Goal: Task Accomplishment & Management: Manage account settings

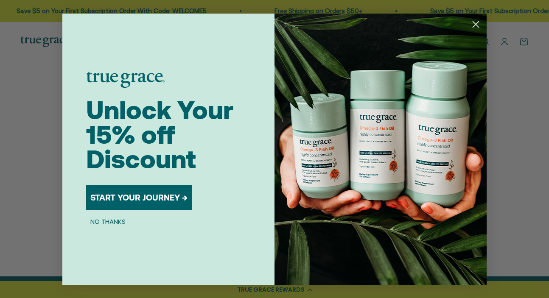
click at [475, 23] on icon "Close dialog" at bounding box center [476, 24] width 6 height 6
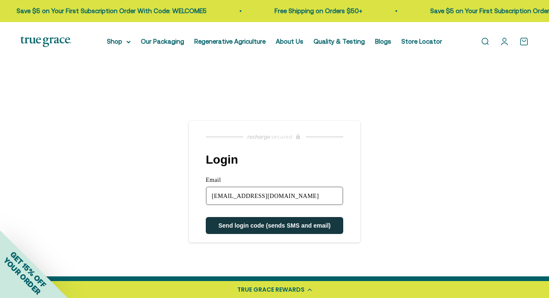
click at [316, 227] on span "Send login code (sends SMS and email)" at bounding box center [275, 225] width 112 height 7
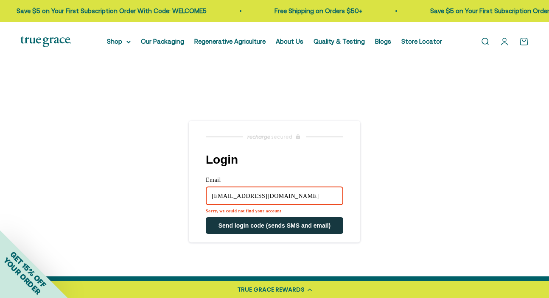
click at [343, 196] on nordpass-icon at bounding box center [343, 195] width 0 height 7
click at [258, 195] on input "[EMAIL_ADDRESS][DOMAIN_NAME]" at bounding box center [274, 196] width 137 height 19
click at [206, 217] on button "Send login code (sends SMS and email)" at bounding box center [274, 225] width 137 height 17
click at [219, 198] on input "[PERSON_NAME][EMAIL_ADDRESS][DOMAIN_NAME]" at bounding box center [274, 196] width 137 height 19
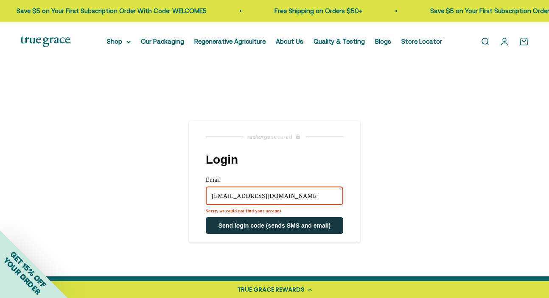
type input "[EMAIL_ADDRESS][DOMAIN_NAME]"
click at [206, 217] on button "Send login code (sends SMS and email)" at bounding box center [274, 225] width 137 height 17
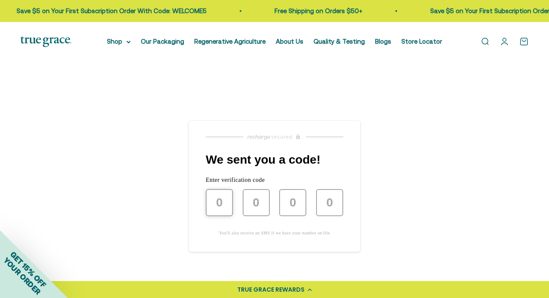
click at [220, 208] on input "text" at bounding box center [219, 202] width 27 height 27
type input "4"
type input "5"
type input "0"
type input "5"
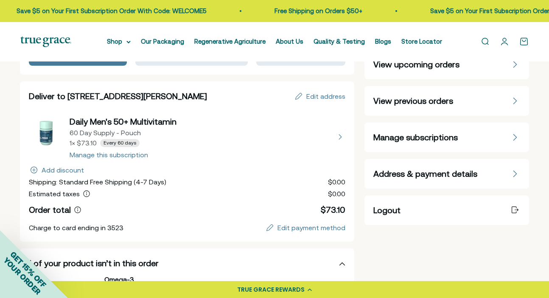
scroll to position [69, 0]
click at [126, 156] on button "view details about Daily Men's 50+ Multivitamin 60 Day Supply - Pouch 1 × $73.1…" at bounding box center [187, 136] width 317 height 42
select select "60 Day"
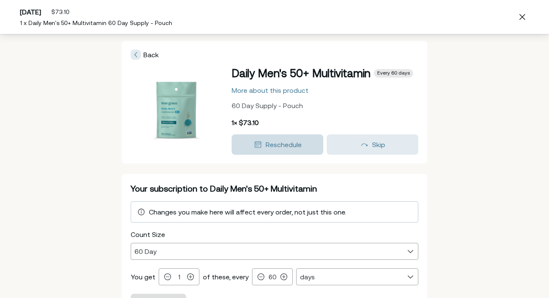
click at [291, 150] on button "Reschedule" at bounding box center [278, 145] width 92 height 20
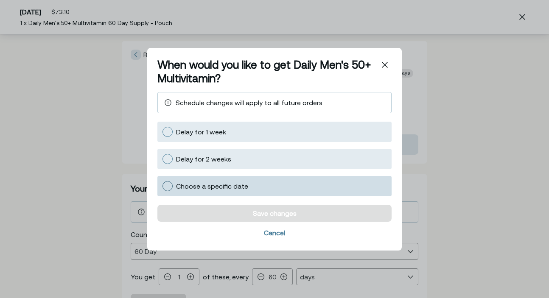
click at [168, 186] on div at bounding box center [168, 186] width 10 height 10
click at [162, 186] on input "Choose a specific date" at bounding box center [162, 186] width 0 height 0
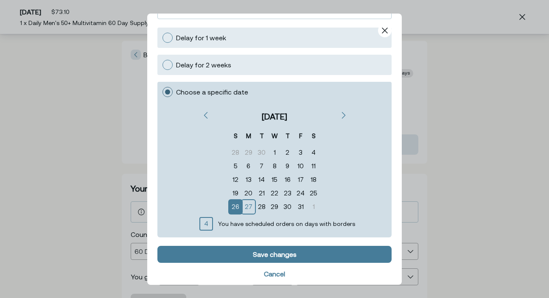
scroll to position [61, 0]
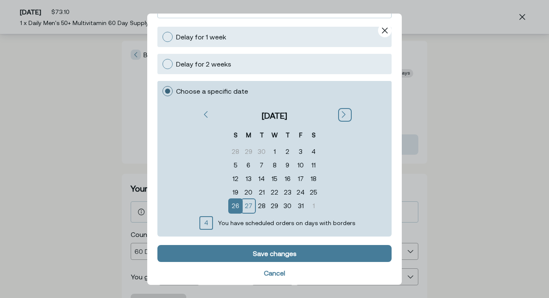
click at [342, 113] on icon "Next" at bounding box center [343, 114] width 3 height 6
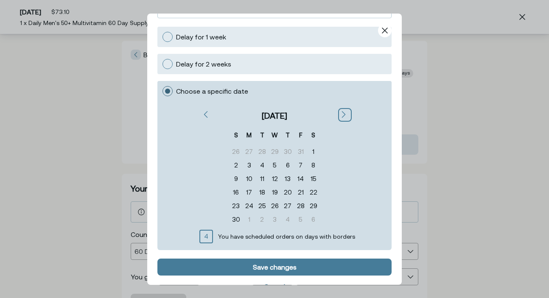
click at [342, 113] on icon "Next" at bounding box center [343, 114] width 3 height 6
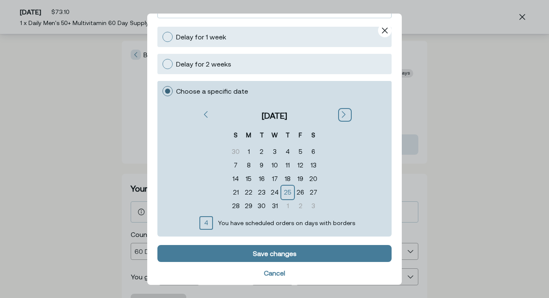
click at [342, 113] on icon "Next" at bounding box center [343, 114] width 3 height 6
click at [252, 189] on div "19" at bounding box center [248, 192] width 13 height 14
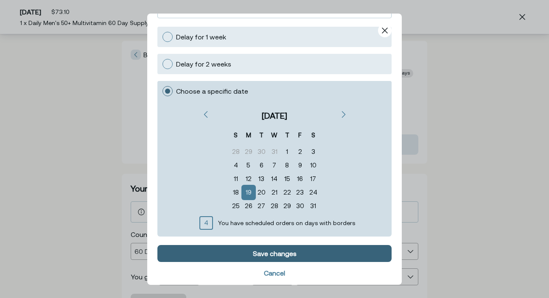
click at [301, 252] on div "Save changes" at bounding box center [274, 253] width 222 height 7
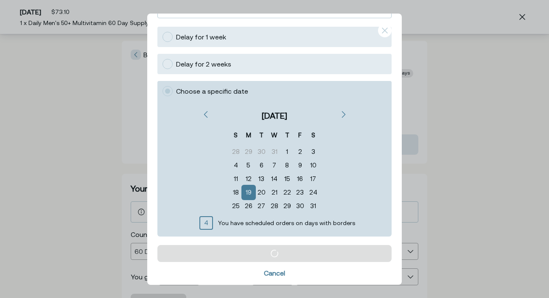
scroll to position [0, 0]
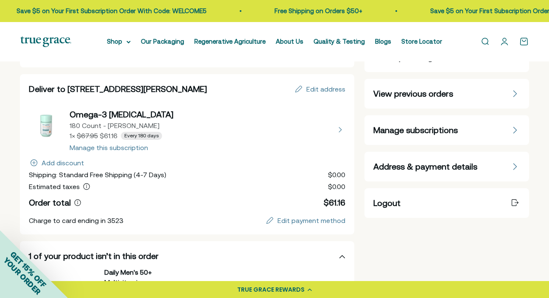
scroll to position [68, 0]
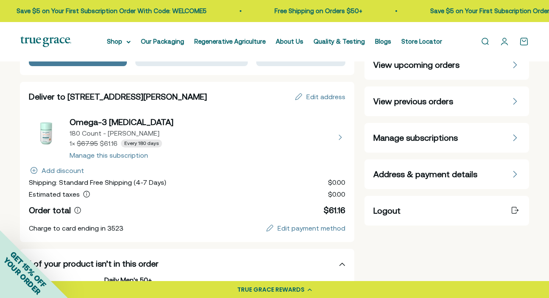
click at [115, 157] on button "view details about Omega-3 Fish Oil 180 Count - Refill Pouch 1 × $61.16 Every 1…" at bounding box center [187, 137] width 317 height 42
select select "90 Day"
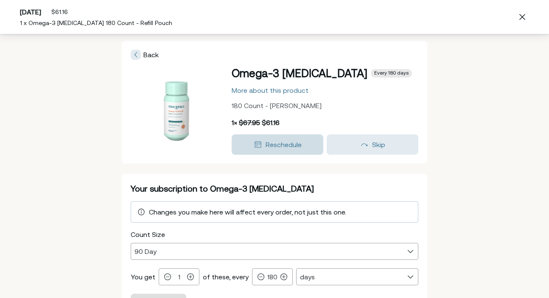
click at [276, 142] on span "Reschedule" at bounding box center [284, 145] width 36 height 8
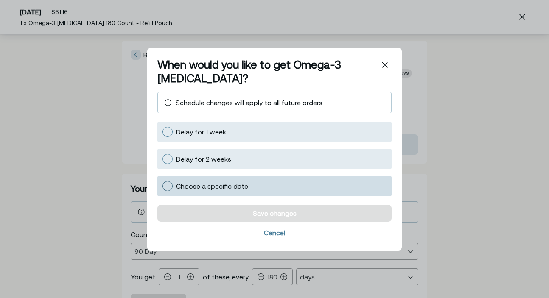
click at [168, 186] on div at bounding box center [168, 186] width 10 height 10
click at [162, 186] on input "Choose a specific date" at bounding box center [162, 186] width 0 height 0
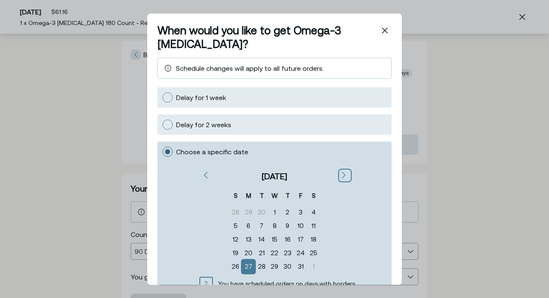
click at [342, 176] on icon "Next" at bounding box center [344, 174] width 4 height 7
click at [250, 255] on div "19" at bounding box center [248, 253] width 13 height 14
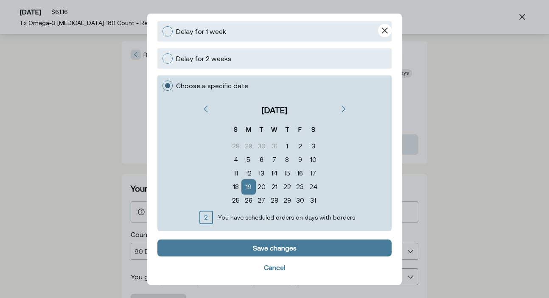
scroll to position [67, 0]
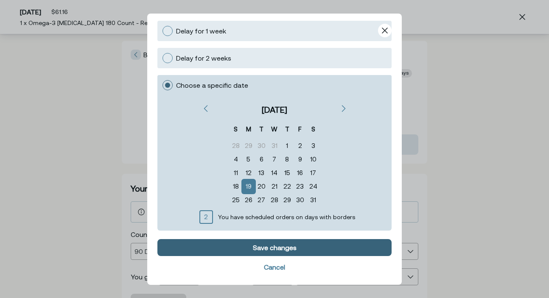
click at [258, 243] on button "Save changes" at bounding box center [274, 247] width 234 height 17
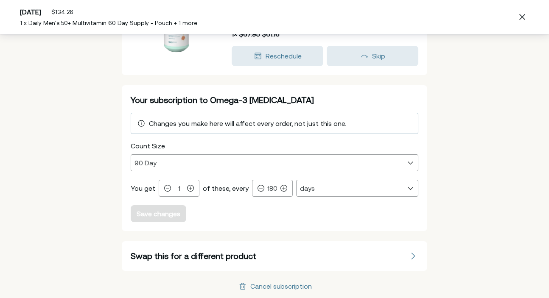
scroll to position [0, 0]
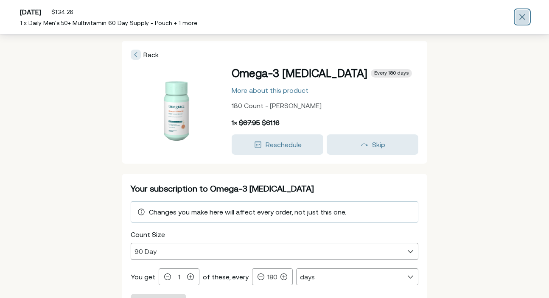
click at [524, 16] on icon "Close" at bounding box center [522, 17] width 6 height 6
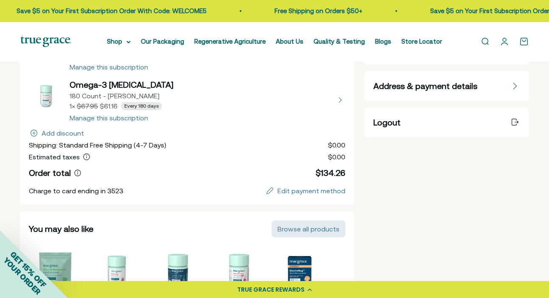
scroll to position [159, 0]
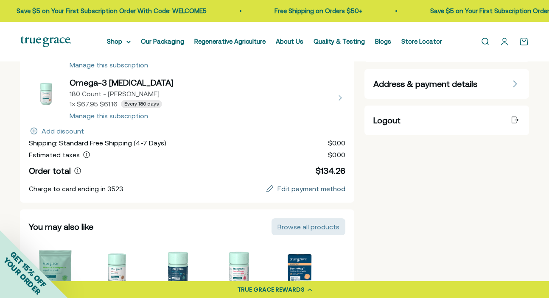
click at [317, 190] on div "Edit payment method" at bounding box center [312, 188] width 68 height 7
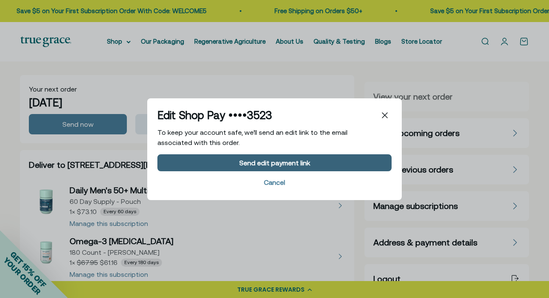
click at [272, 163] on div "Send edit payment link" at bounding box center [274, 162] width 71 height 7
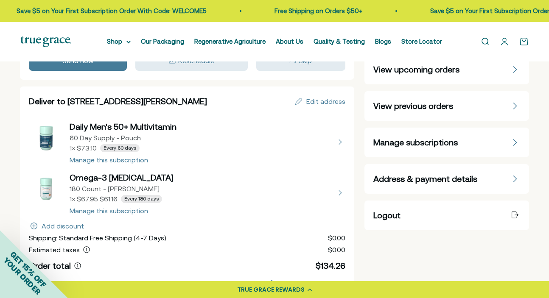
scroll to position [64, 0]
click at [278, 293] on div "TRUE GRACE REWARDS" at bounding box center [270, 290] width 67 height 9
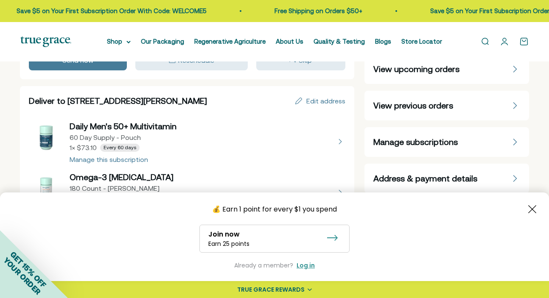
click at [334, 238] on icon at bounding box center [332, 238] width 11 height 6
